Goal: Information Seeking & Learning: Learn about a topic

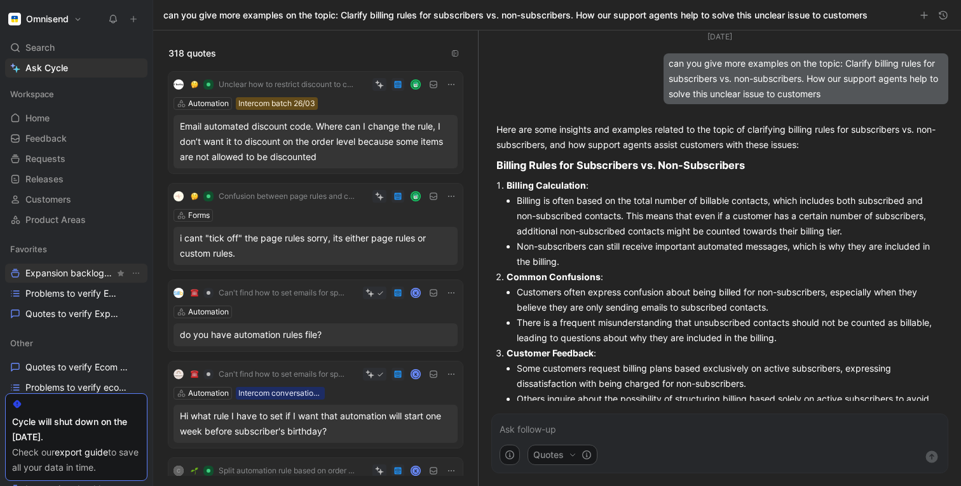
click at [39, 270] on span "Expansion backlog Other" at bounding box center [69, 273] width 89 height 13
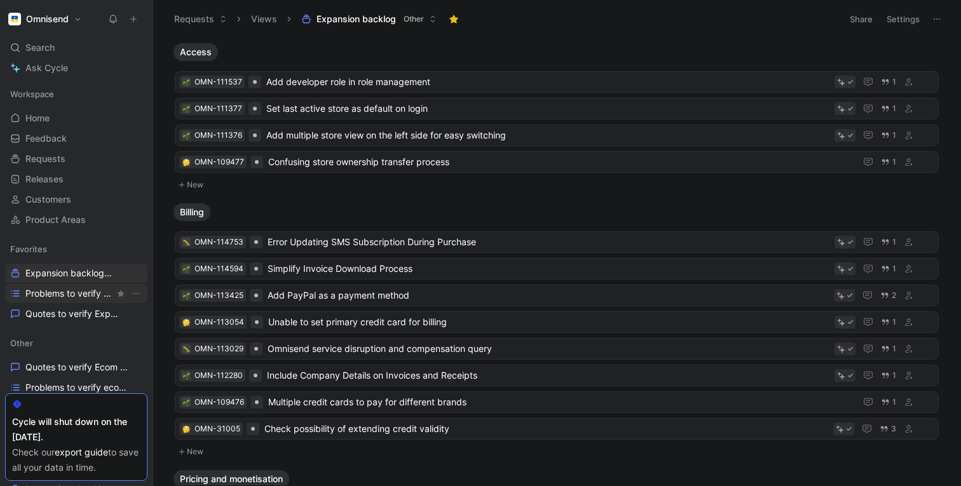
click at [43, 294] on span "Problems to verify Expansion" at bounding box center [69, 293] width 89 height 13
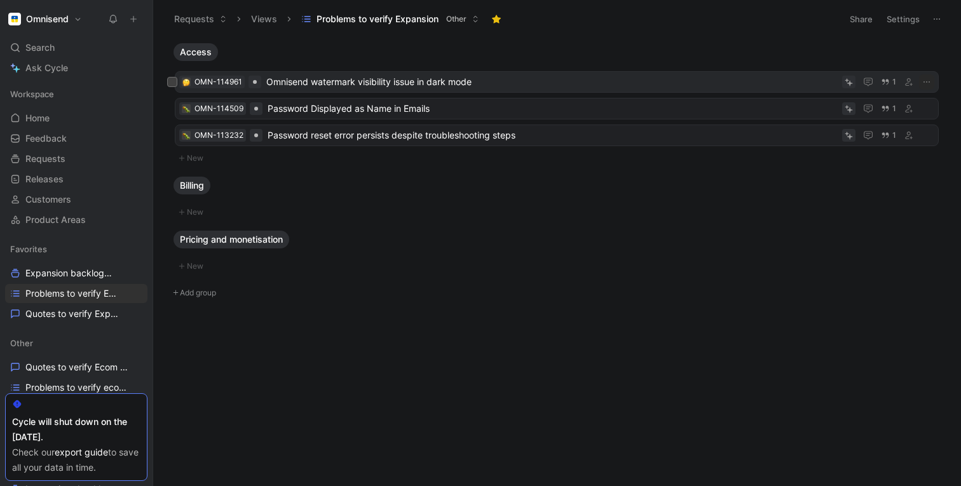
click at [460, 83] on span "Omnisend watermark visibility issue in dark mode" at bounding box center [551, 81] width 571 height 15
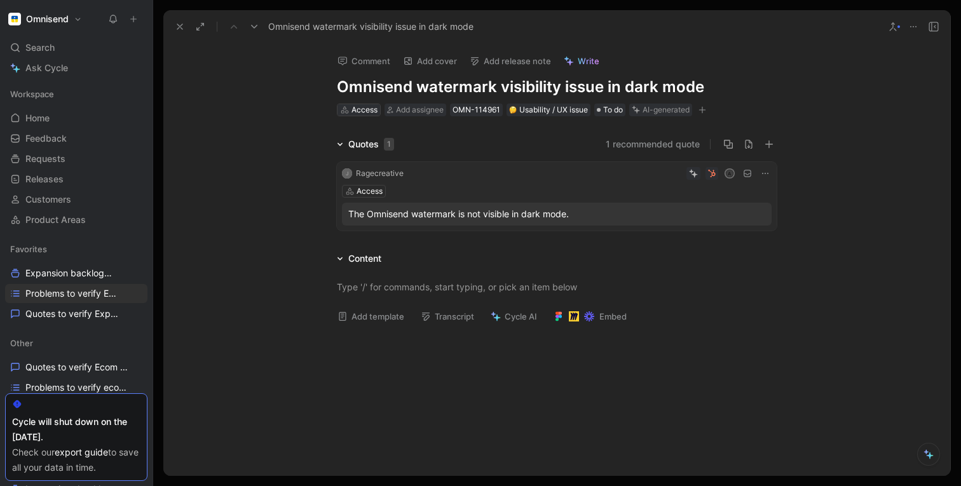
click at [364, 110] on div "Access" at bounding box center [365, 110] width 26 height 13
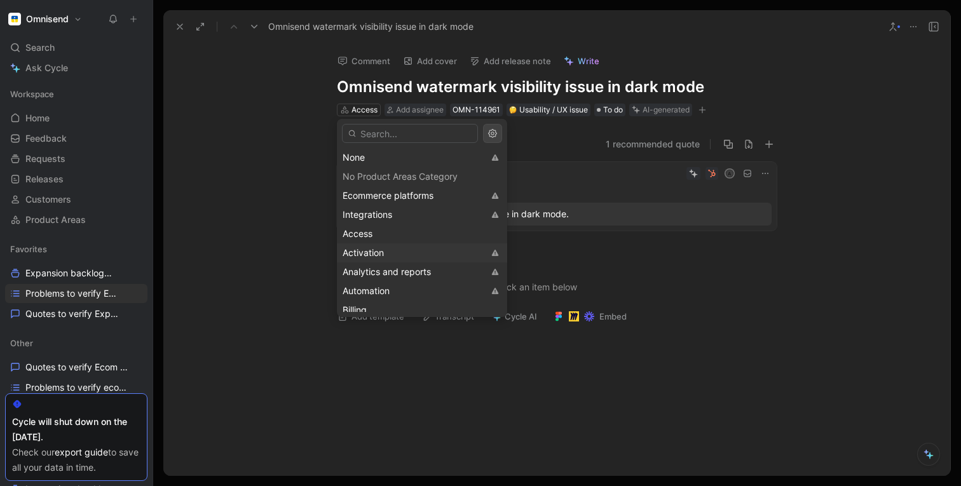
click at [392, 255] on div "Activation" at bounding box center [413, 252] width 141 height 15
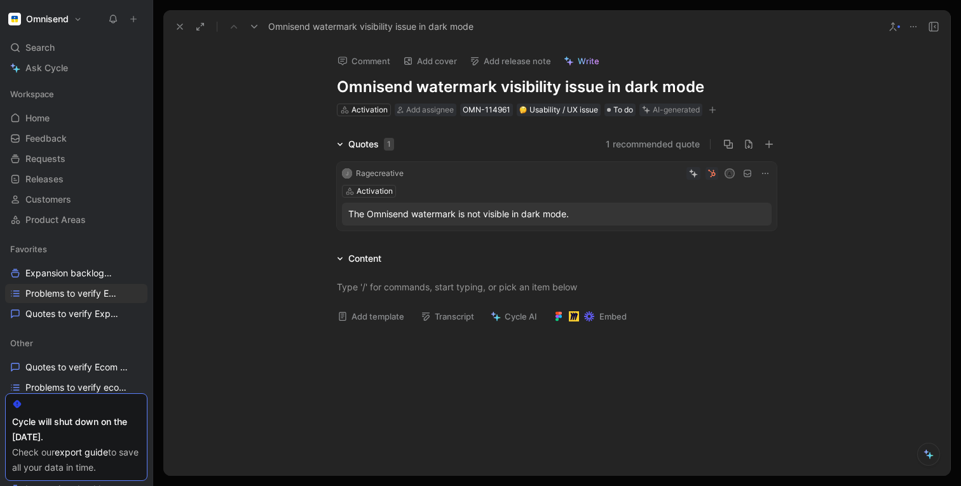
click at [182, 27] on icon at bounding box center [180, 27] width 10 height 10
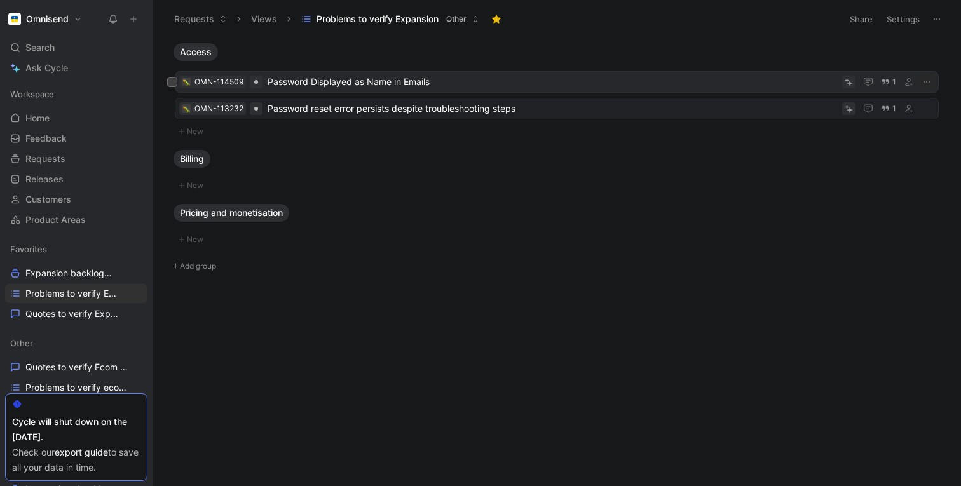
click at [298, 84] on span "Password Displayed as Name in Emails" at bounding box center [553, 81] width 570 height 15
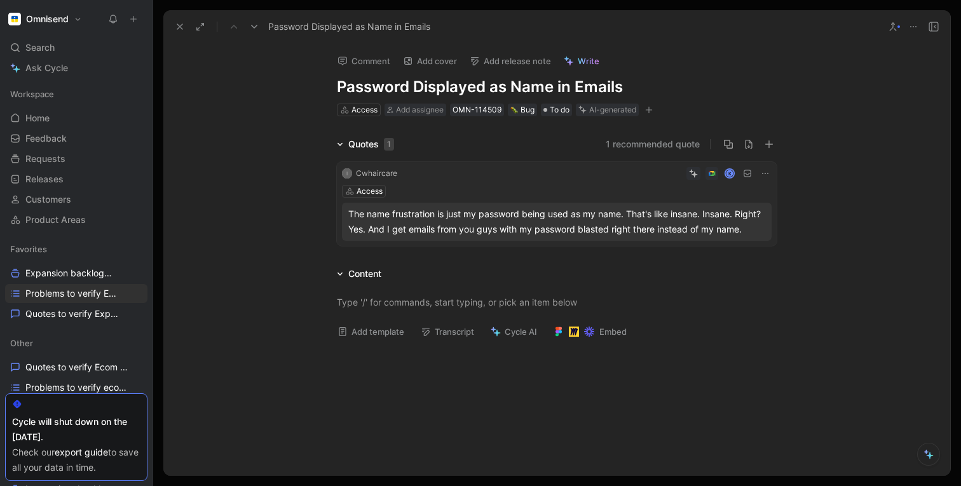
click at [892, 31] on icon at bounding box center [893, 27] width 10 height 10
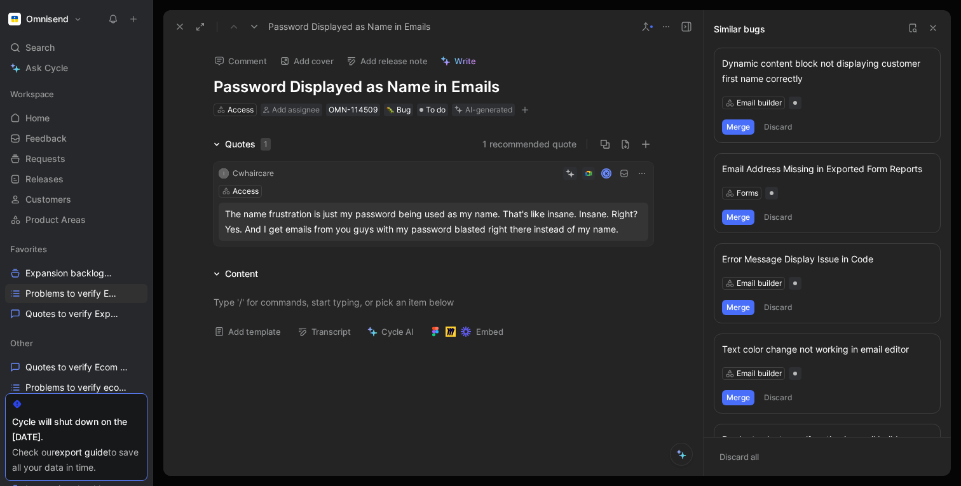
click at [933, 27] on use at bounding box center [933, 27] width 5 height 5
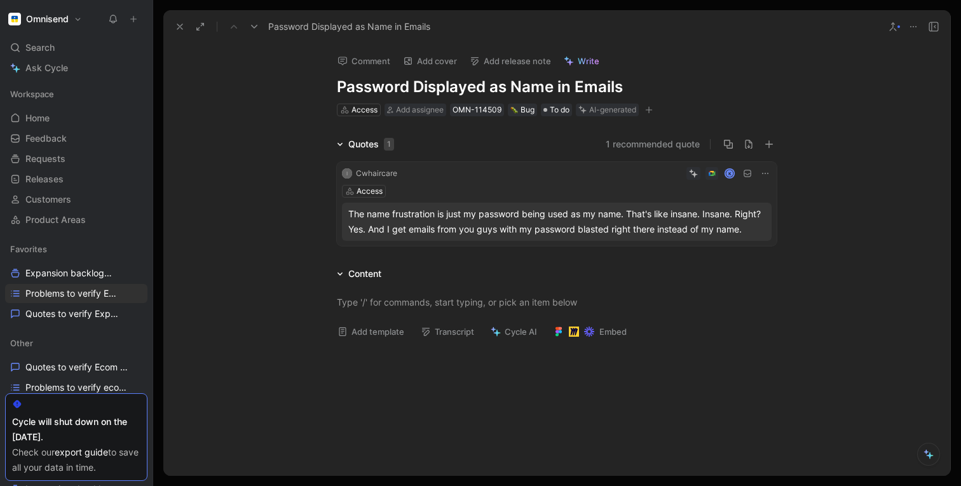
click at [171, 26] on button at bounding box center [180, 27] width 18 height 18
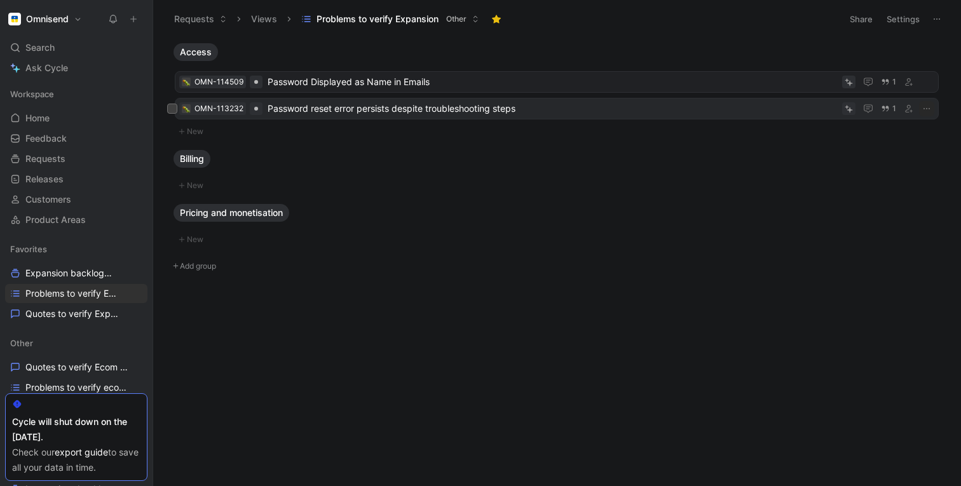
click at [305, 110] on span "Password reset error persists despite troubleshooting steps" at bounding box center [553, 108] width 570 height 15
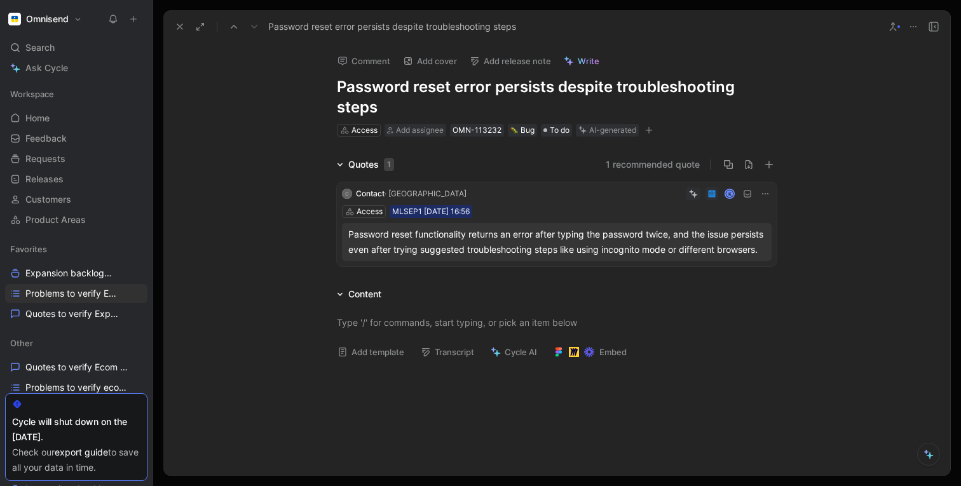
click at [179, 24] on icon at bounding box center [180, 27] width 10 height 10
